Goal: Information Seeking & Learning: Compare options

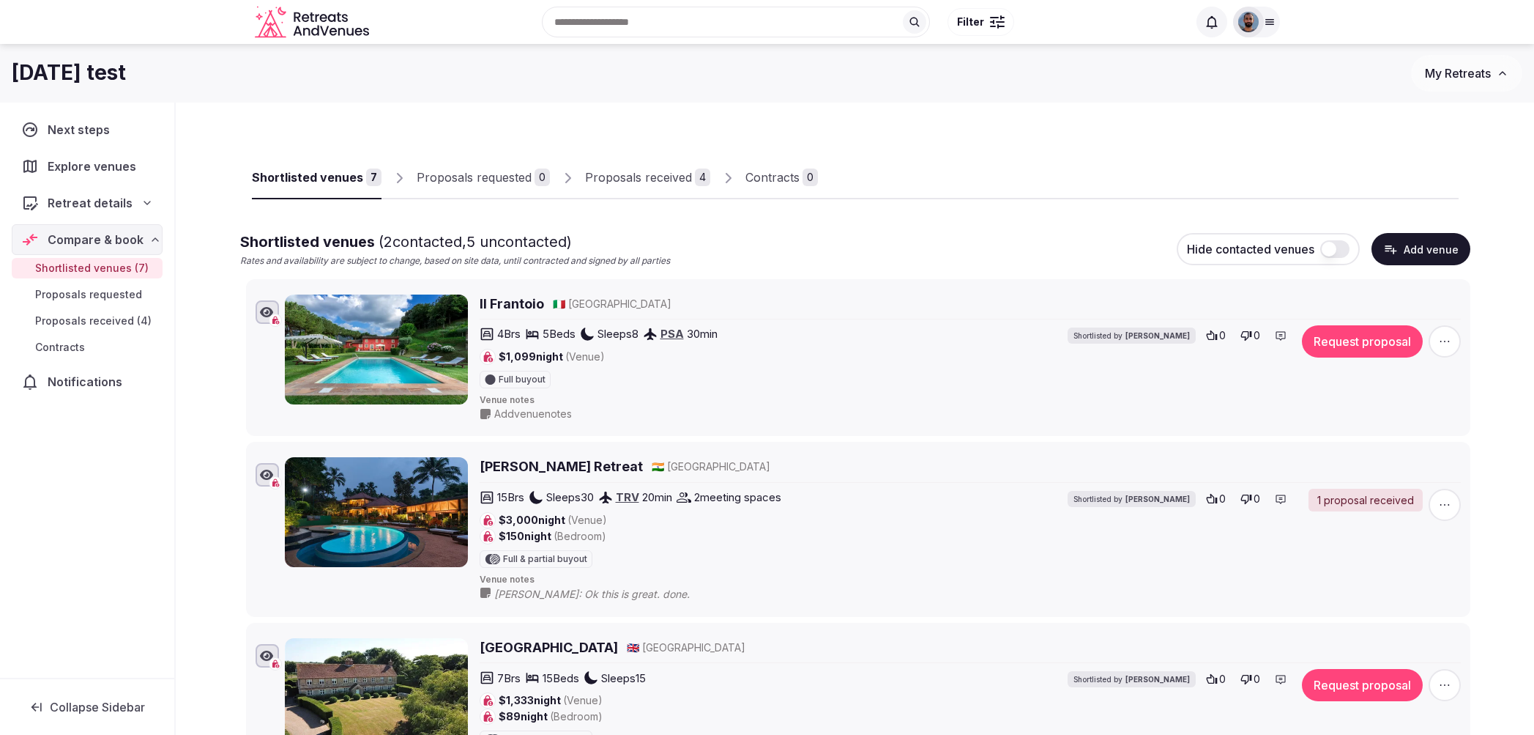
click at [606, 185] on div "Proposals received" at bounding box center [638, 177] width 107 height 18
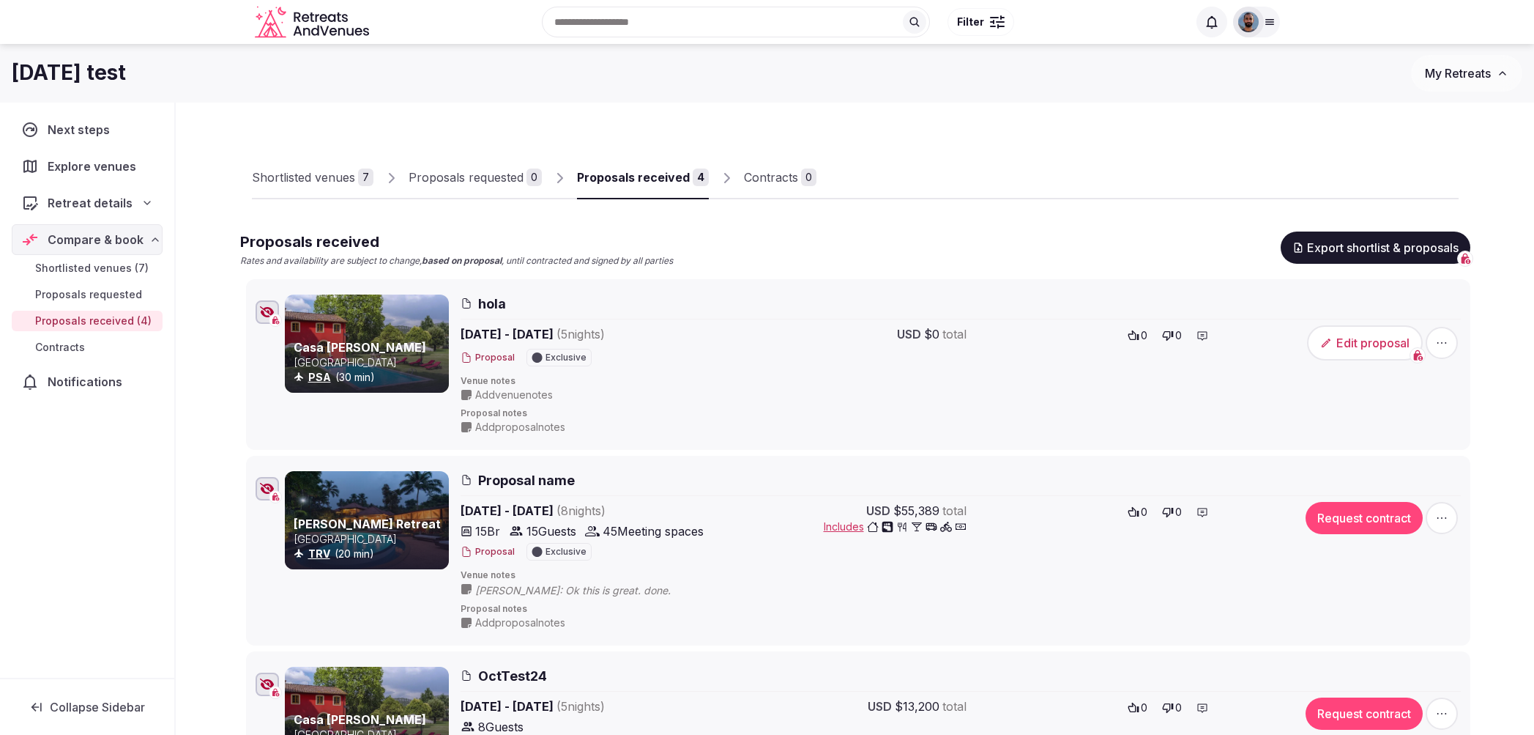
click at [1487, 73] on span "My Retreats" at bounding box center [1458, 73] width 66 height 15
click at [1492, 75] on button "My Retreats" at bounding box center [1466, 73] width 111 height 37
click at [491, 397] on span "Add venue notes" at bounding box center [514, 394] width 78 height 15
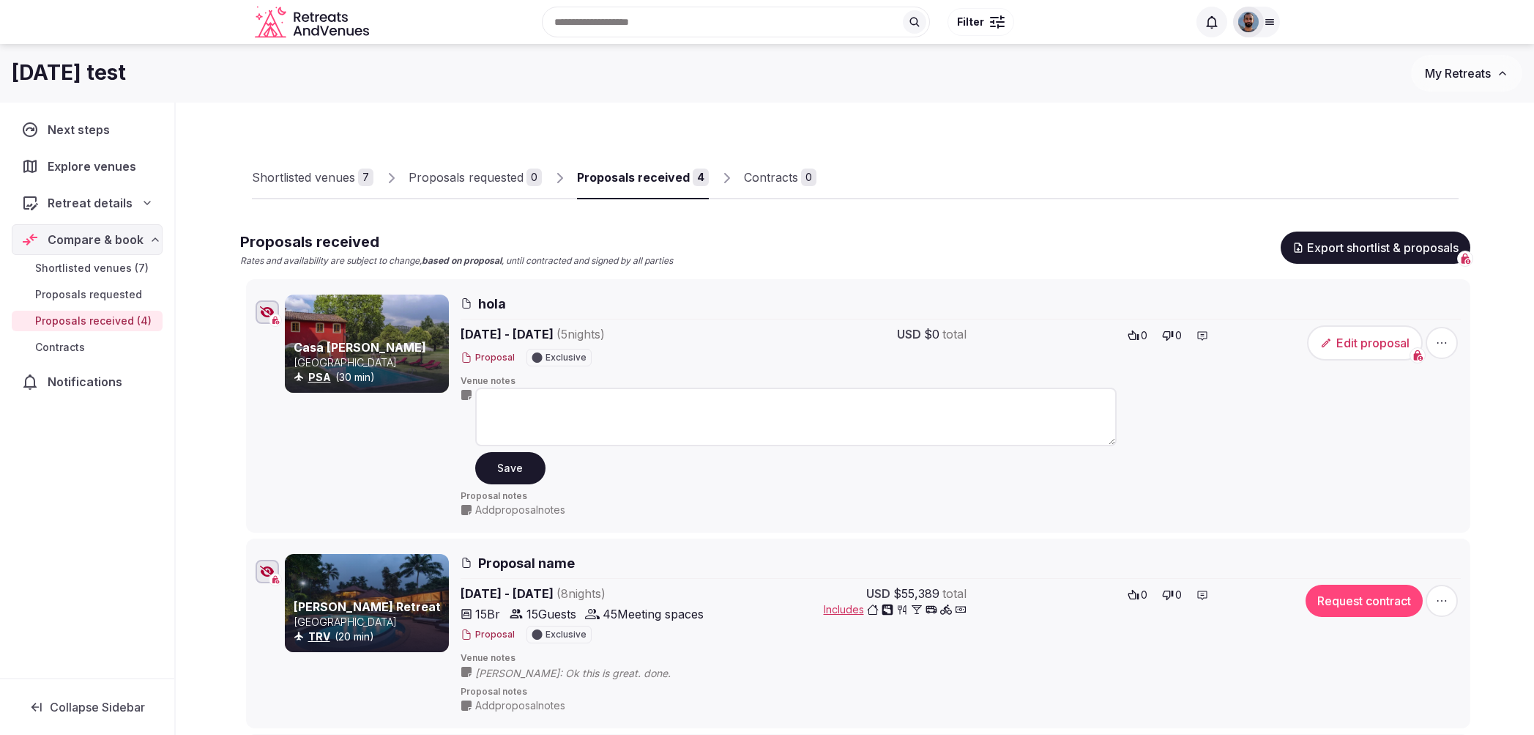
click at [0, 0] on icon at bounding box center [0, 0] width 0 height 0
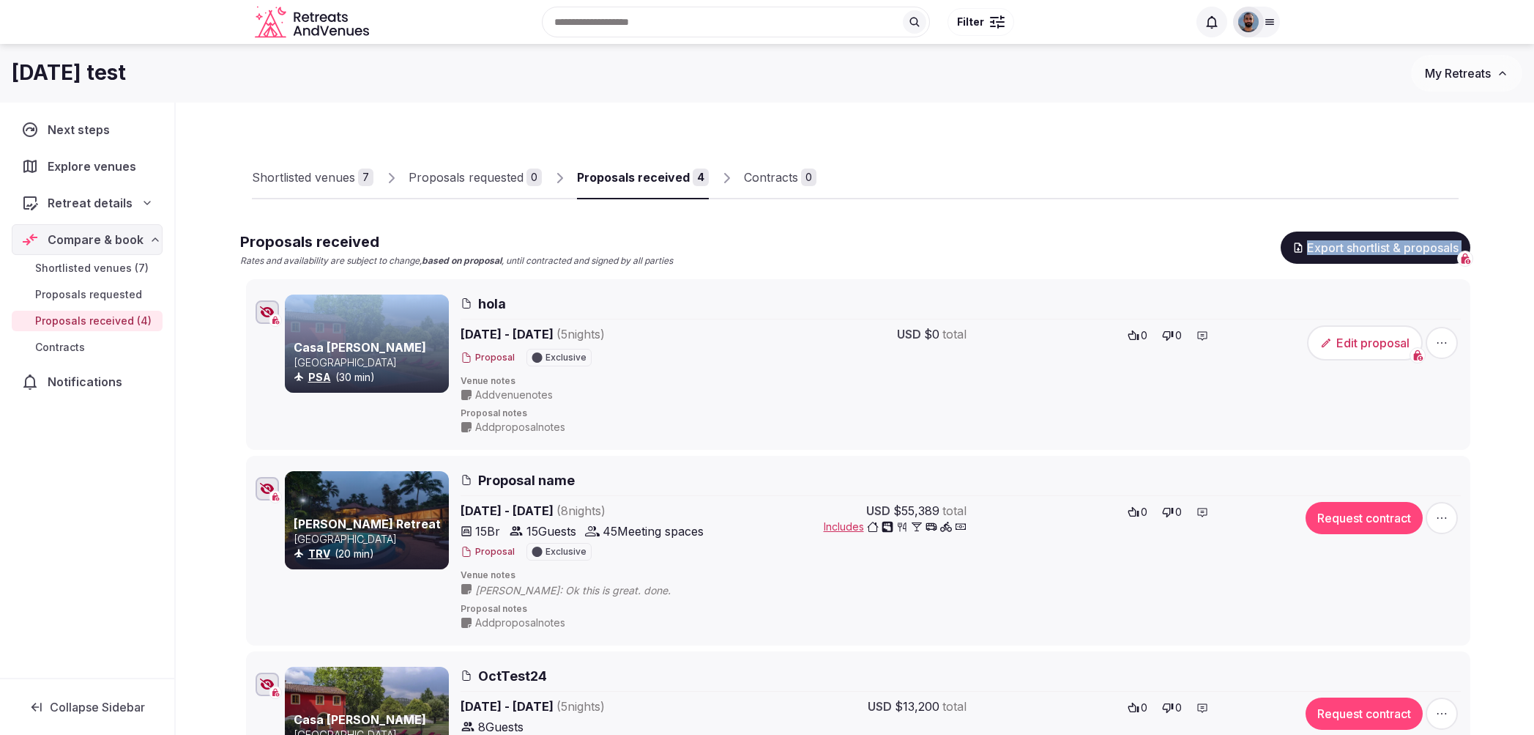
drag, startPoint x: 692, startPoint y: 260, endPoint x: 363, endPoint y: 267, distance: 329.7
click at [363, 267] on div "Proposals received Rates and availability are subject to change, based on propo…" at bounding box center [855, 623] width 1230 height 784
click at [347, 176] on div "Shortlisted venues" at bounding box center [303, 177] width 103 height 18
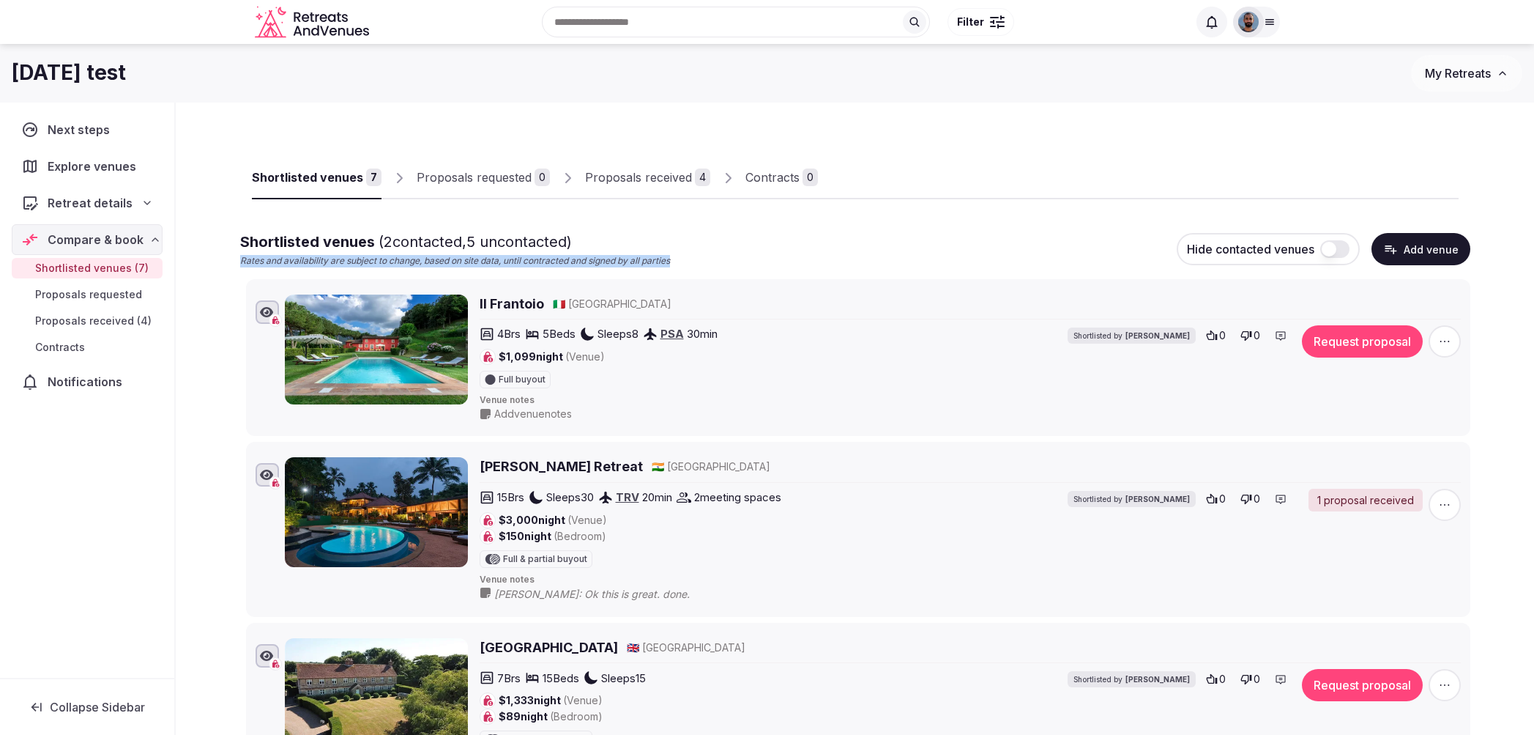
drag, startPoint x: 686, startPoint y: 259, endPoint x: 241, endPoint y: 261, distance: 444.6
click at [241, 261] on div "Shortlisted venues ( 2 contacted, 5 uncontacted) Rates and availability are sub…" at bounding box center [855, 249] width 1230 height 36
copy p "Rates and availability are subject to change, based on site data, until contrac…"
